Goal: Information Seeking & Learning: Learn about a topic

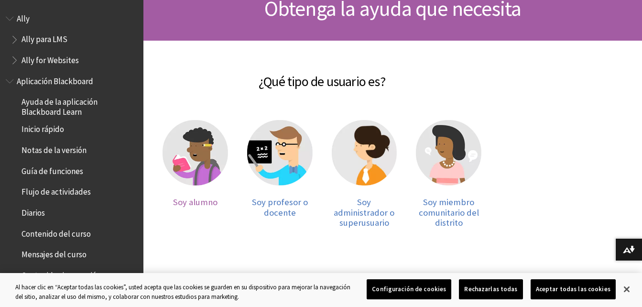
click at [192, 150] on img at bounding box center [195, 152] width 65 height 65
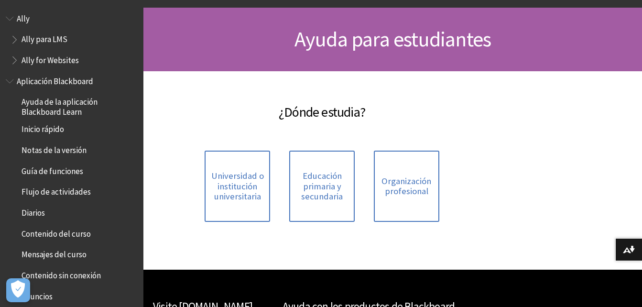
scroll to position [80, 0]
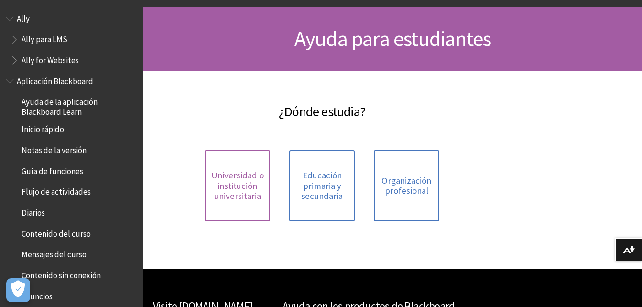
click at [230, 201] on span "Universidad o institución universitaria" at bounding box center [237, 185] width 54 height 31
